Goal: Information Seeking & Learning: Learn about a topic

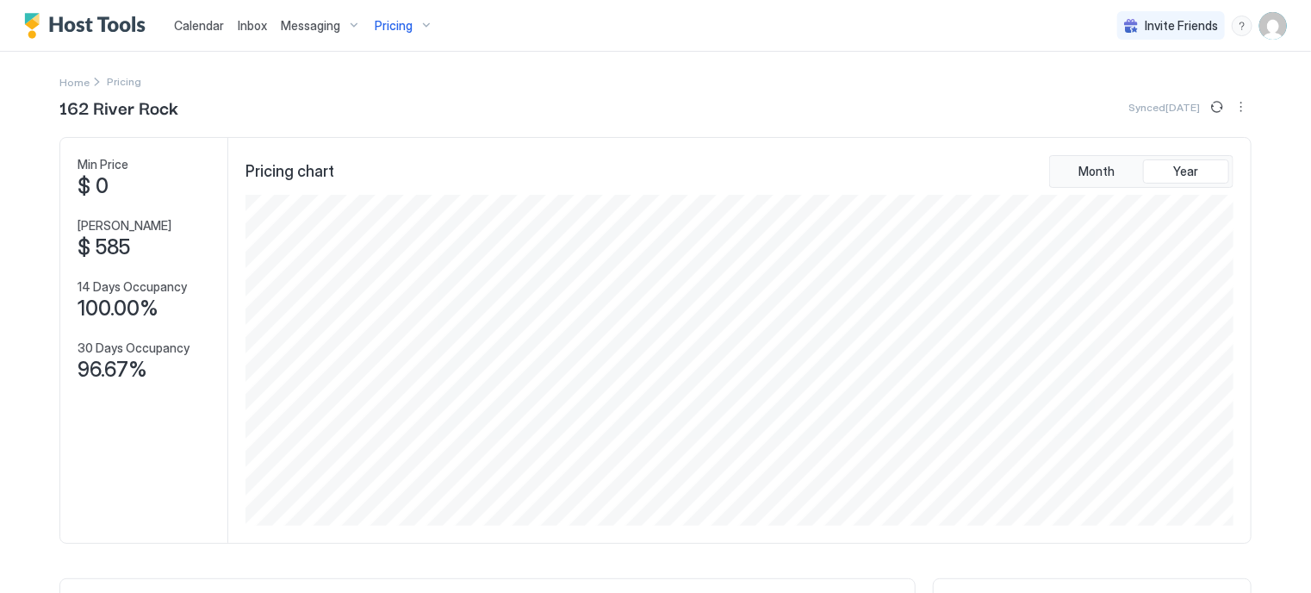
scroll to position [331, 992]
click at [411, 24] on div "Pricing" at bounding box center [404, 25] width 72 height 29
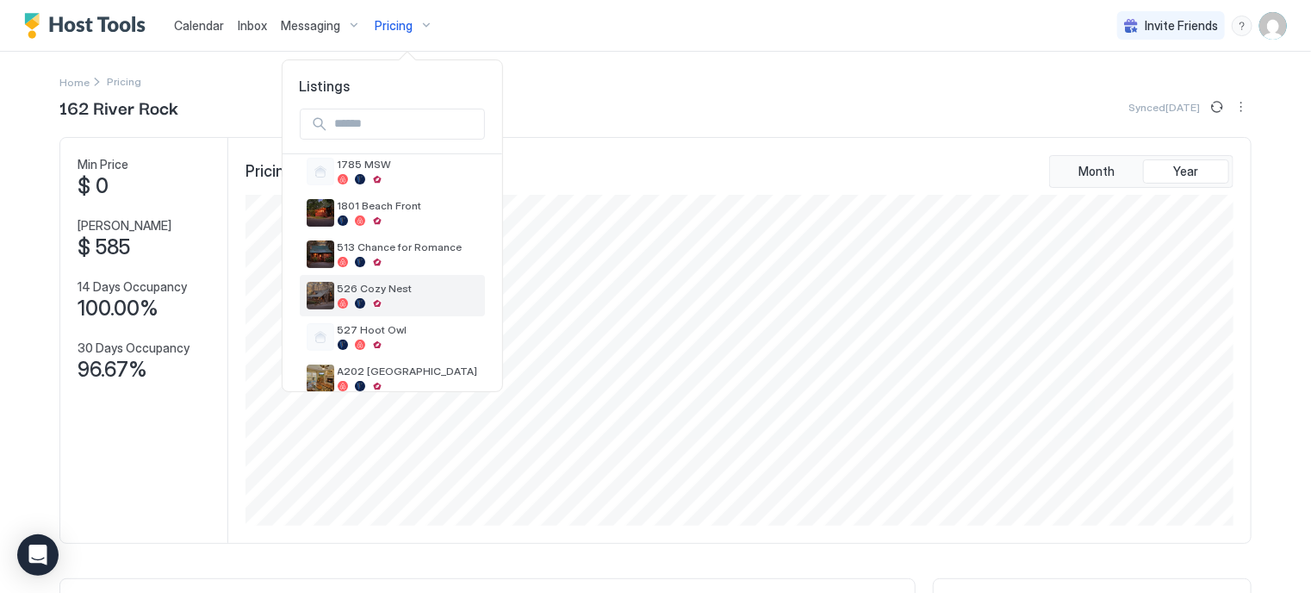
scroll to position [162, 0]
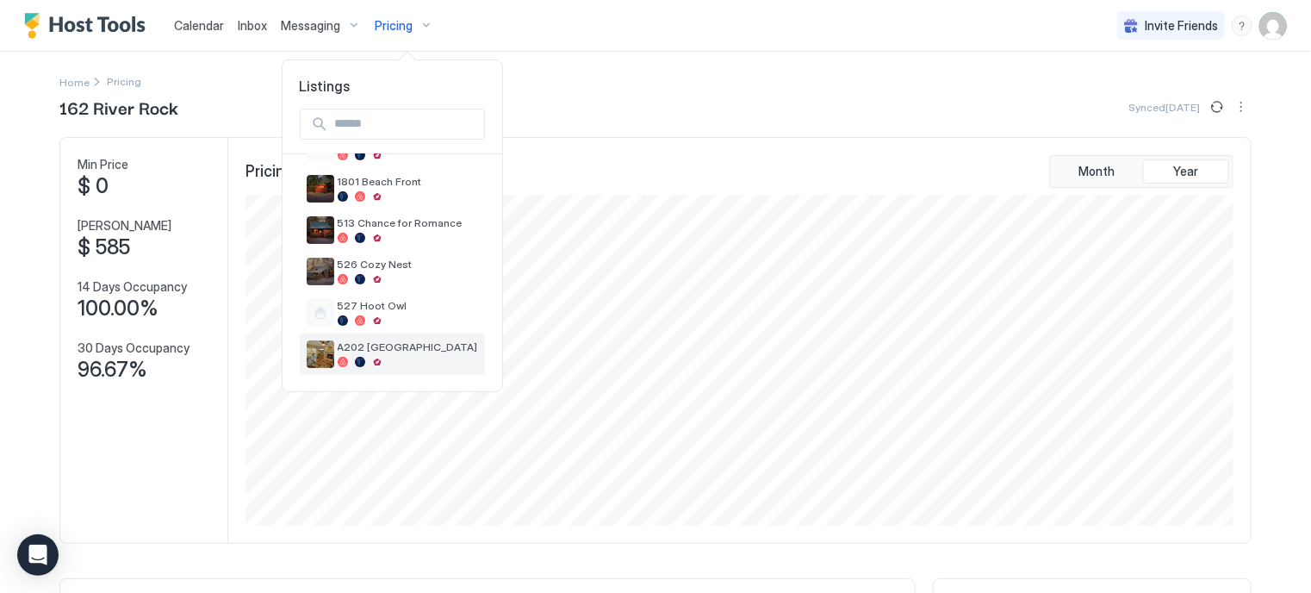
click at [367, 340] on span "A202 [GEOGRAPHIC_DATA]" at bounding box center [408, 346] width 140 height 13
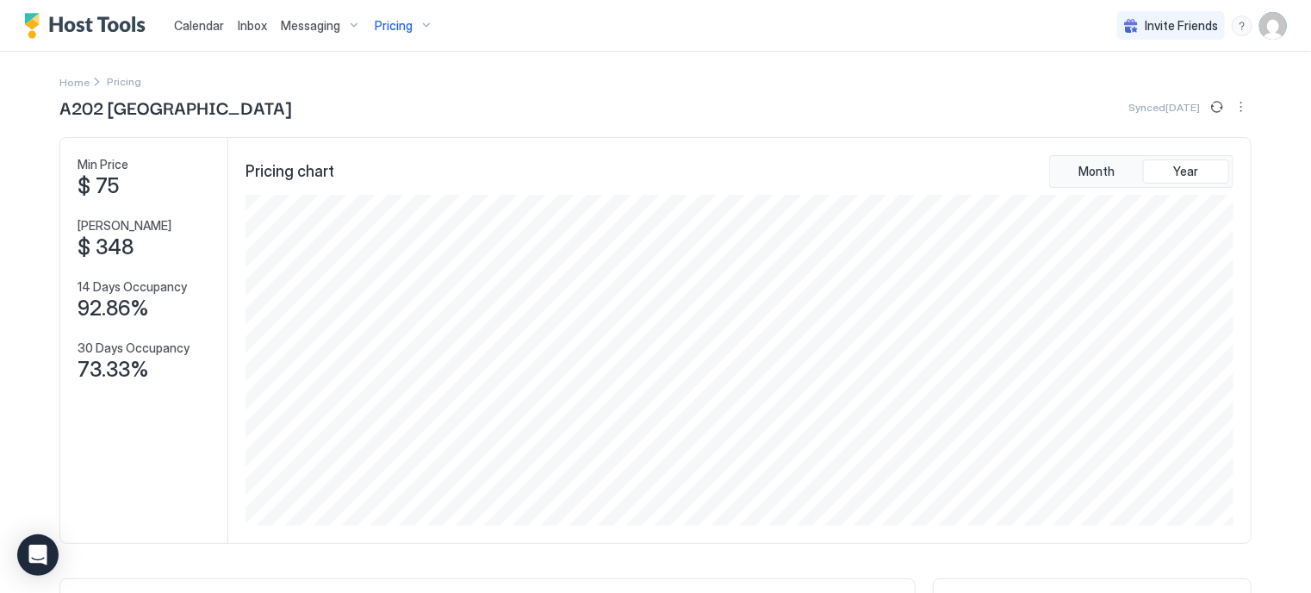
click at [400, 20] on span "Pricing" at bounding box center [394, 26] width 38 height 16
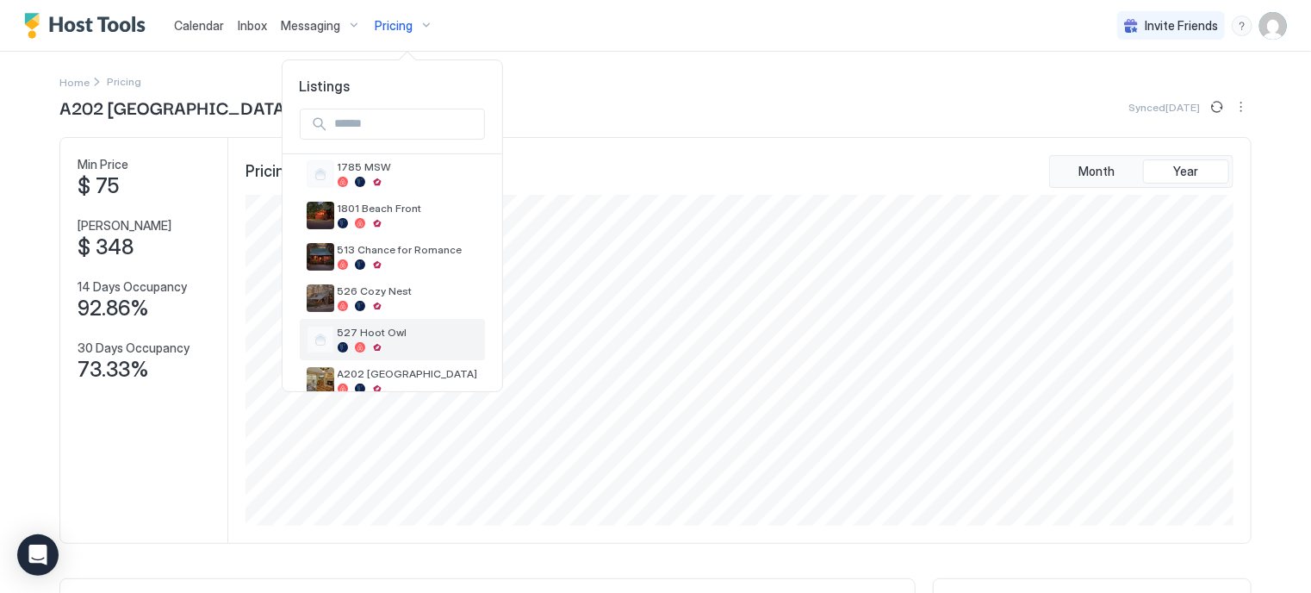
scroll to position [162, 0]
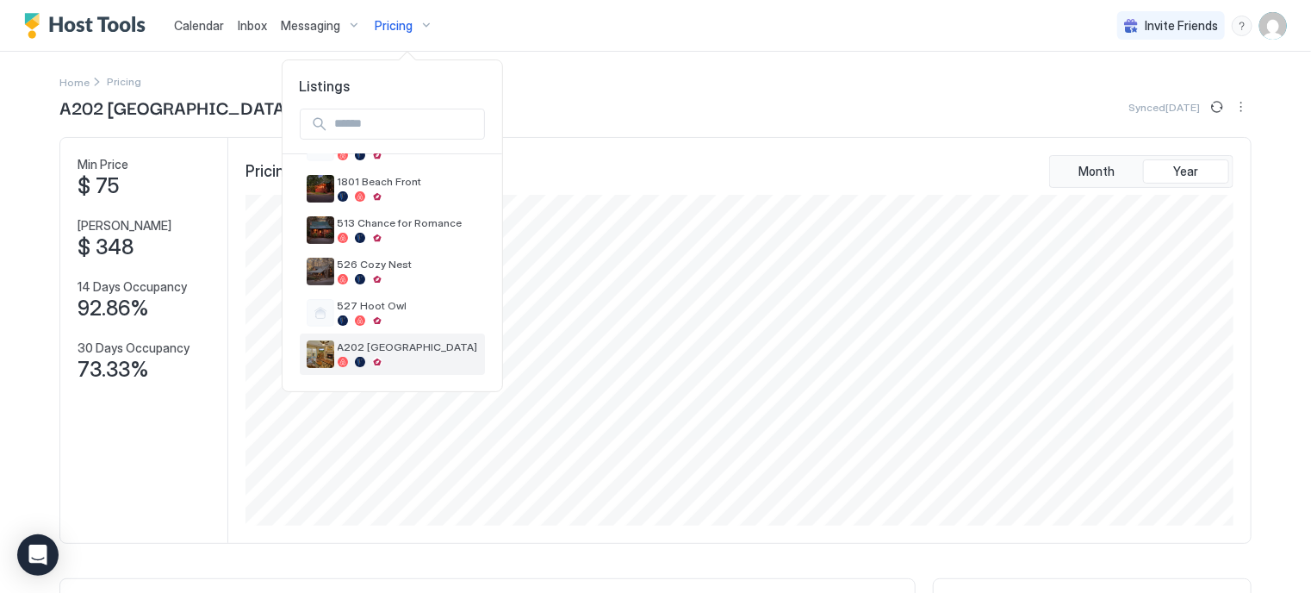
click at [371, 351] on span "A202 [GEOGRAPHIC_DATA]" at bounding box center [408, 346] width 140 height 13
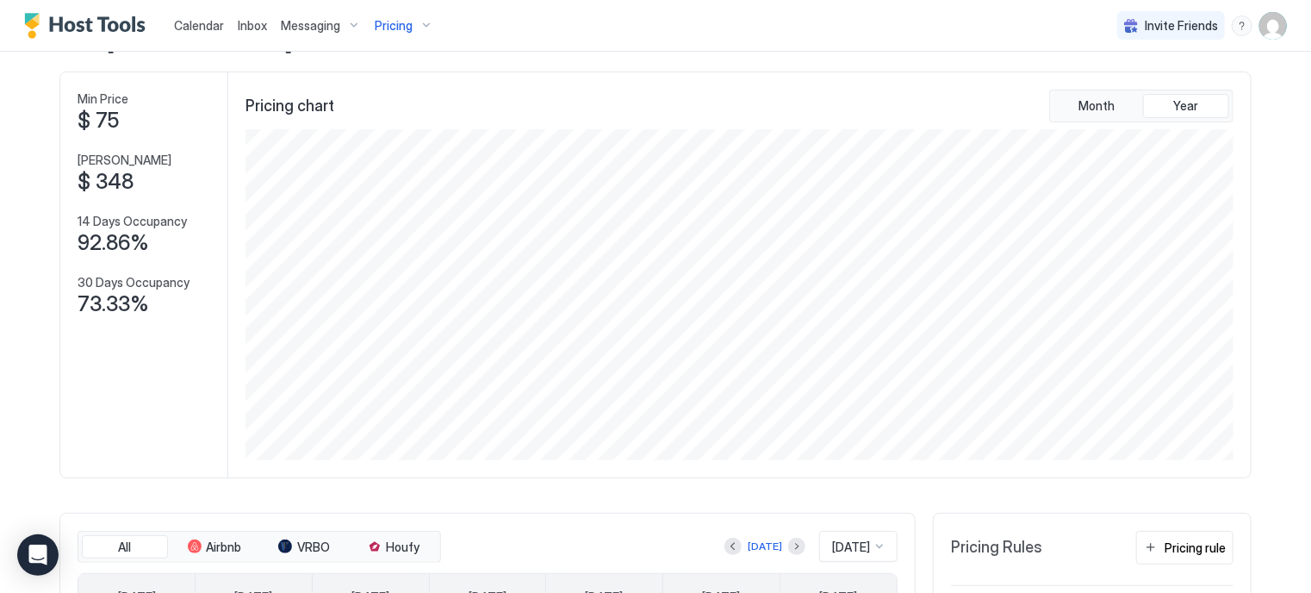
scroll to position [258, 0]
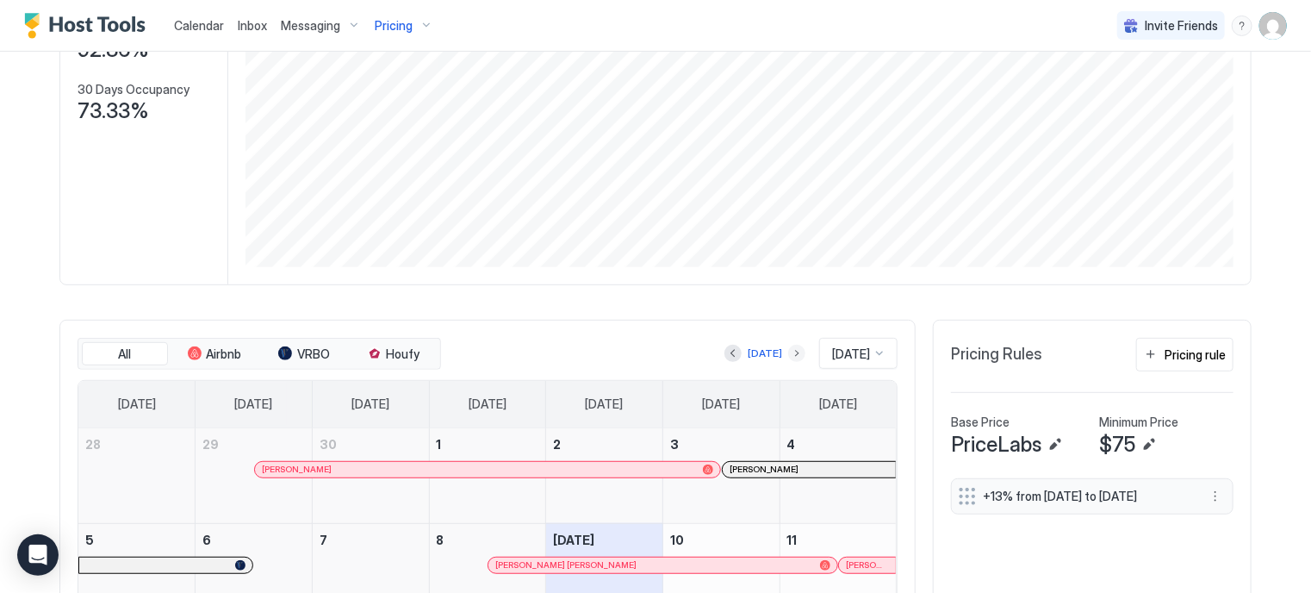
click at [788, 352] on button "Next month" at bounding box center [796, 352] width 17 height 17
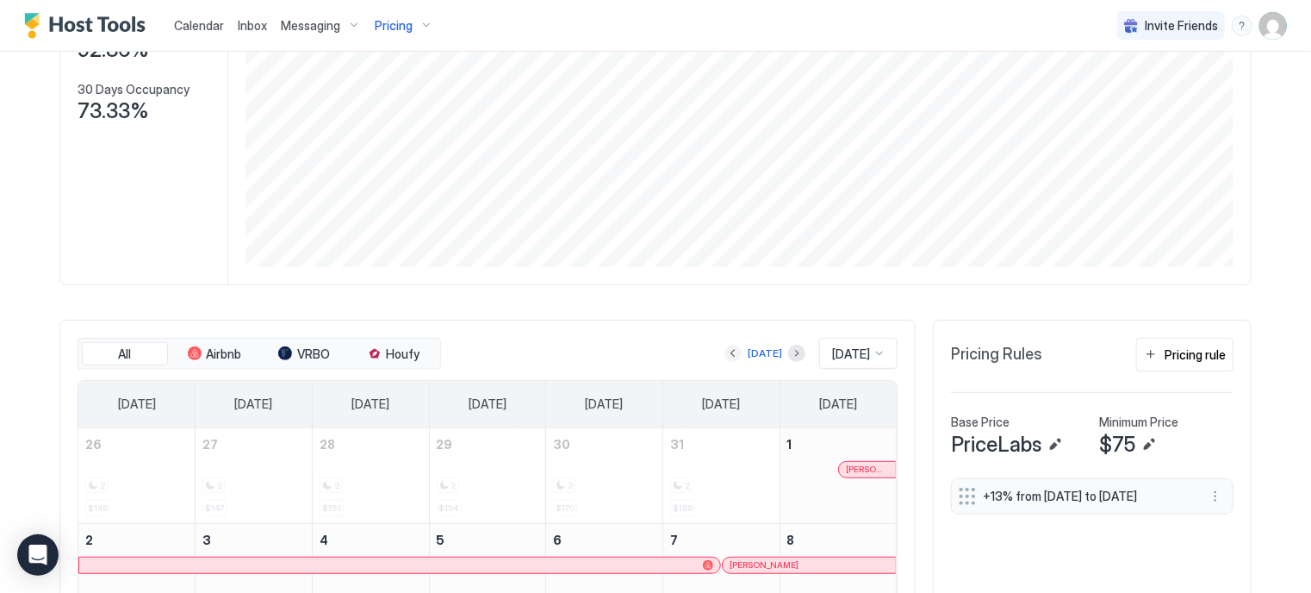
click at [724, 350] on button "Previous month" at bounding box center [732, 352] width 17 height 17
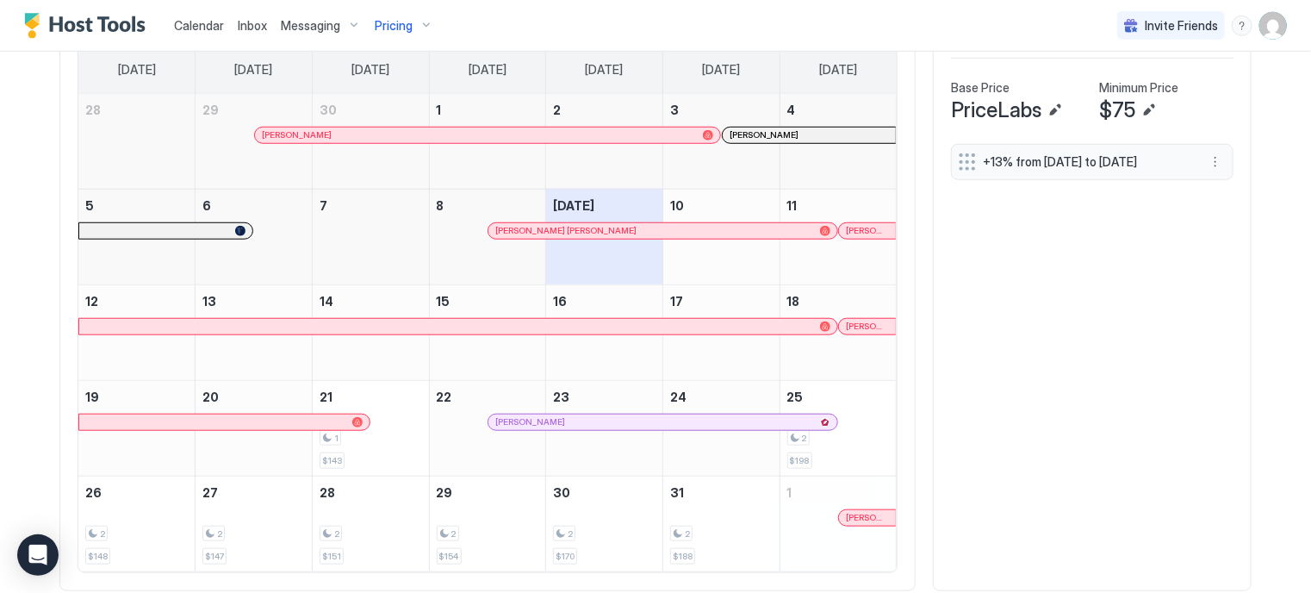
scroll to position [635, 0]
